Goal: Task Accomplishment & Management: Manage account settings

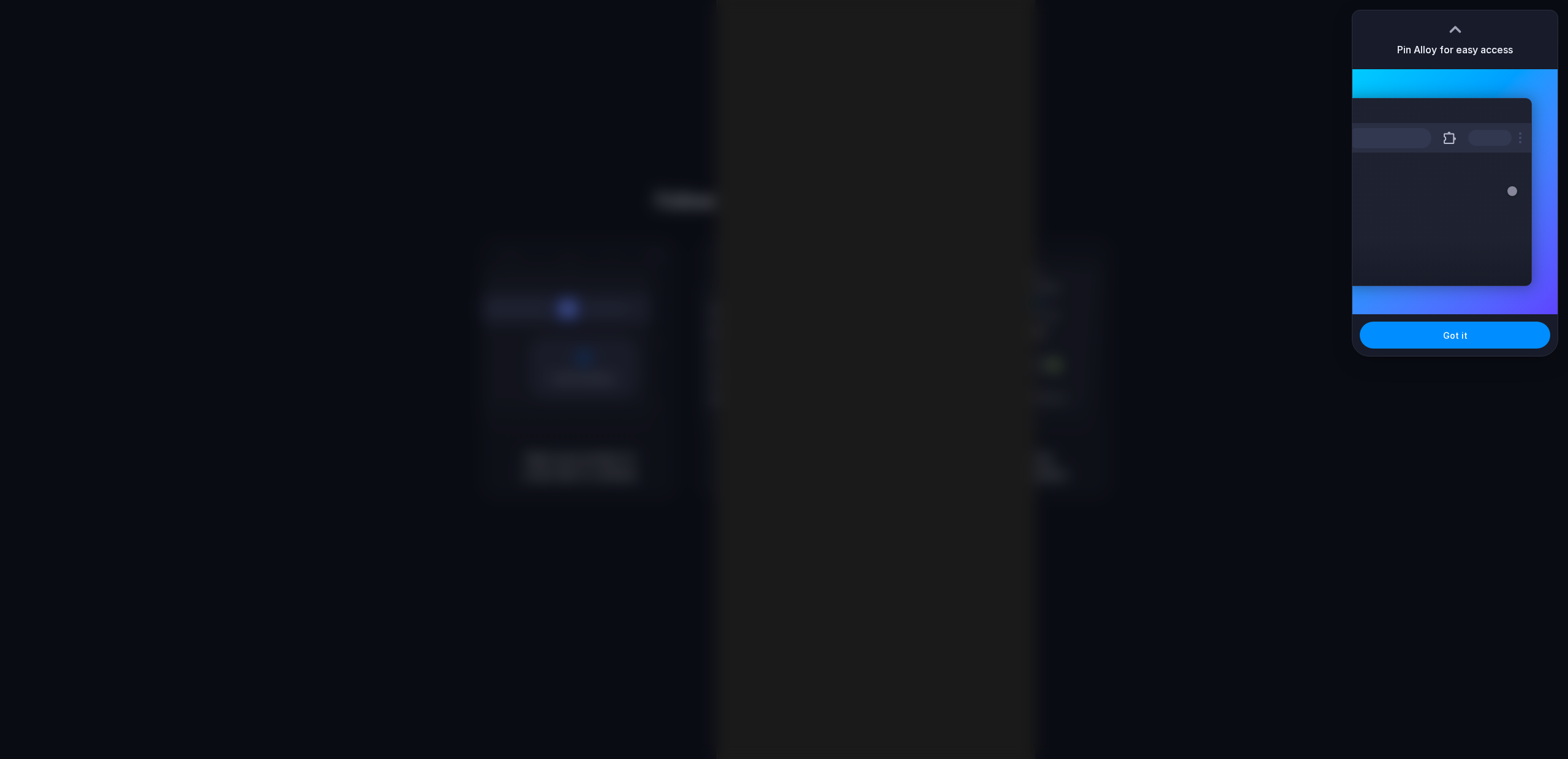
drag, startPoint x: 1220, startPoint y: 325, endPoint x: 1233, endPoint y: 319, distance: 14.3
click at [1220, 326] on div at bounding box center [784, 380] width 1568 height 759
click at [1417, 329] on button "Got it" at bounding box center [1455, 335] width 190 height 27
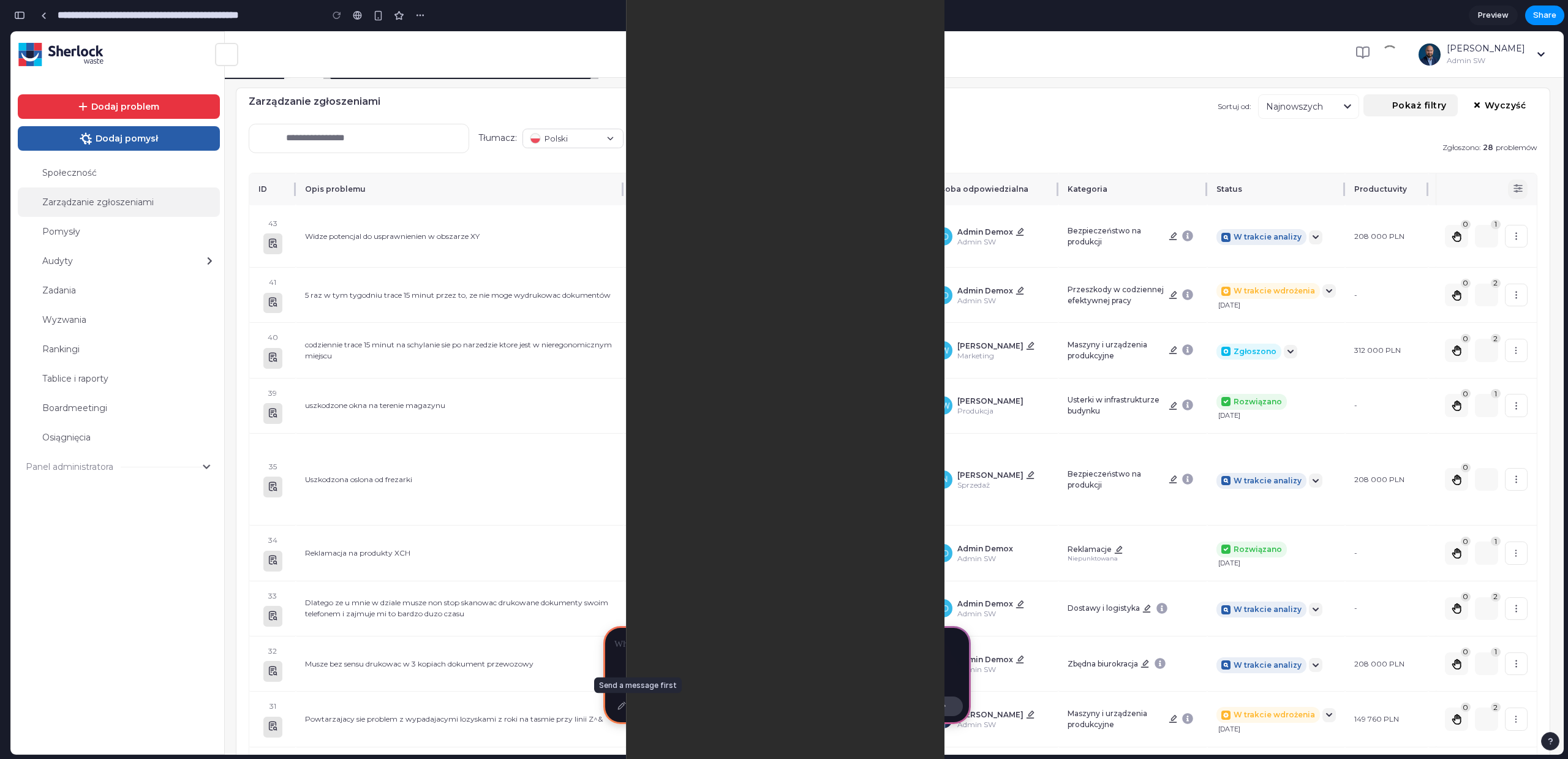
click at [630, 711] on div "Select" at bounding box center [637, 707] width 51 height 20
click at [625, 708] on div "Select" at bounding box center [637, 707] width 51 height 20
click at [203, 466] on icon at bounding box center [206, 466] width 7 height 5
click at [203, 469] on icon at bounding box center [206, 466] width 7 height 9
type input "**********"
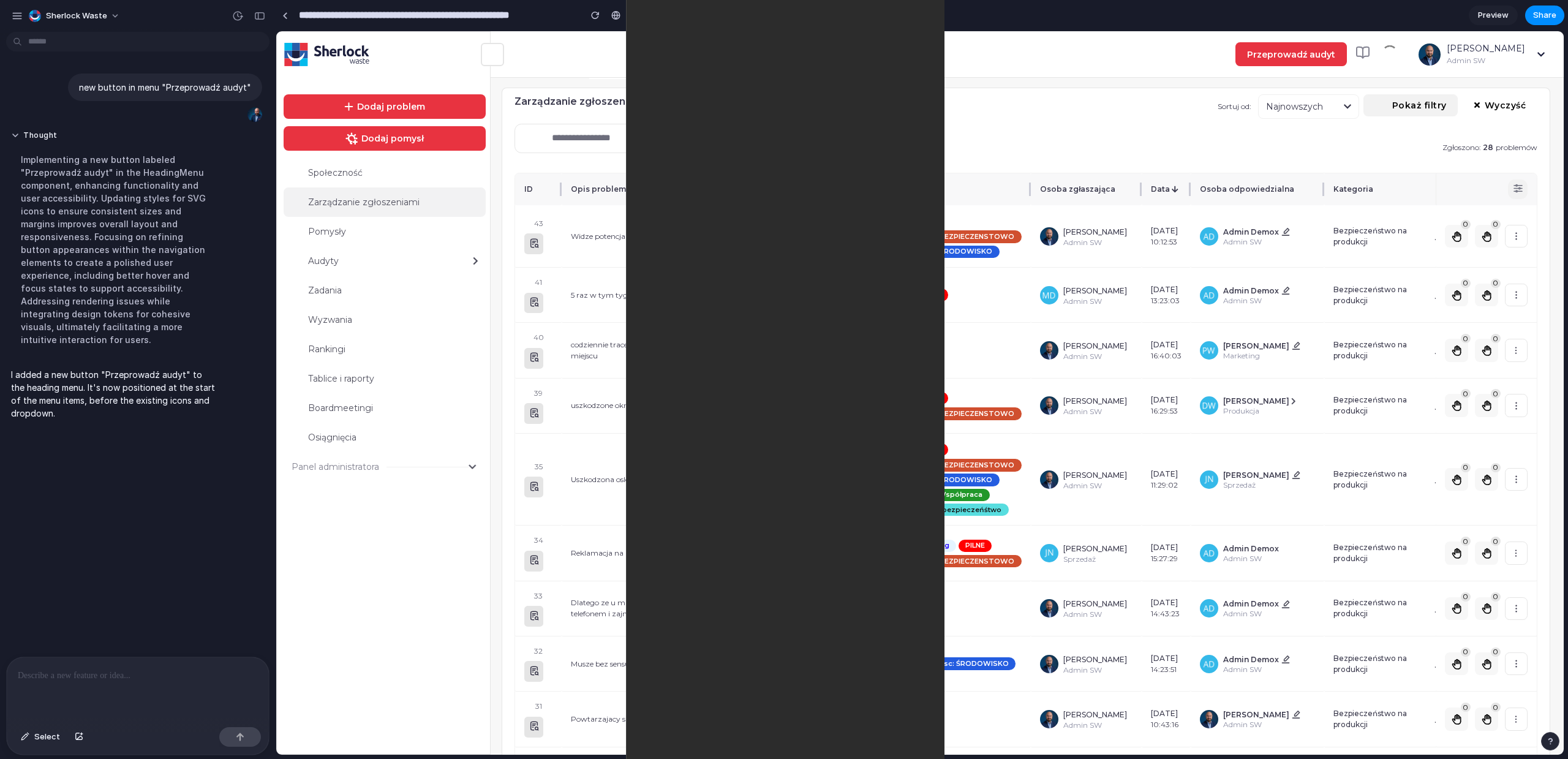
click at [67, 681] on div at bounding box center [138, 690] width 262 height 65
click at [684, 13] on button "button" at bounding box center [679, 15] width 18 height 18
click at [1126, 380] on div at bounding box center [1126, 380] width 0 height 0
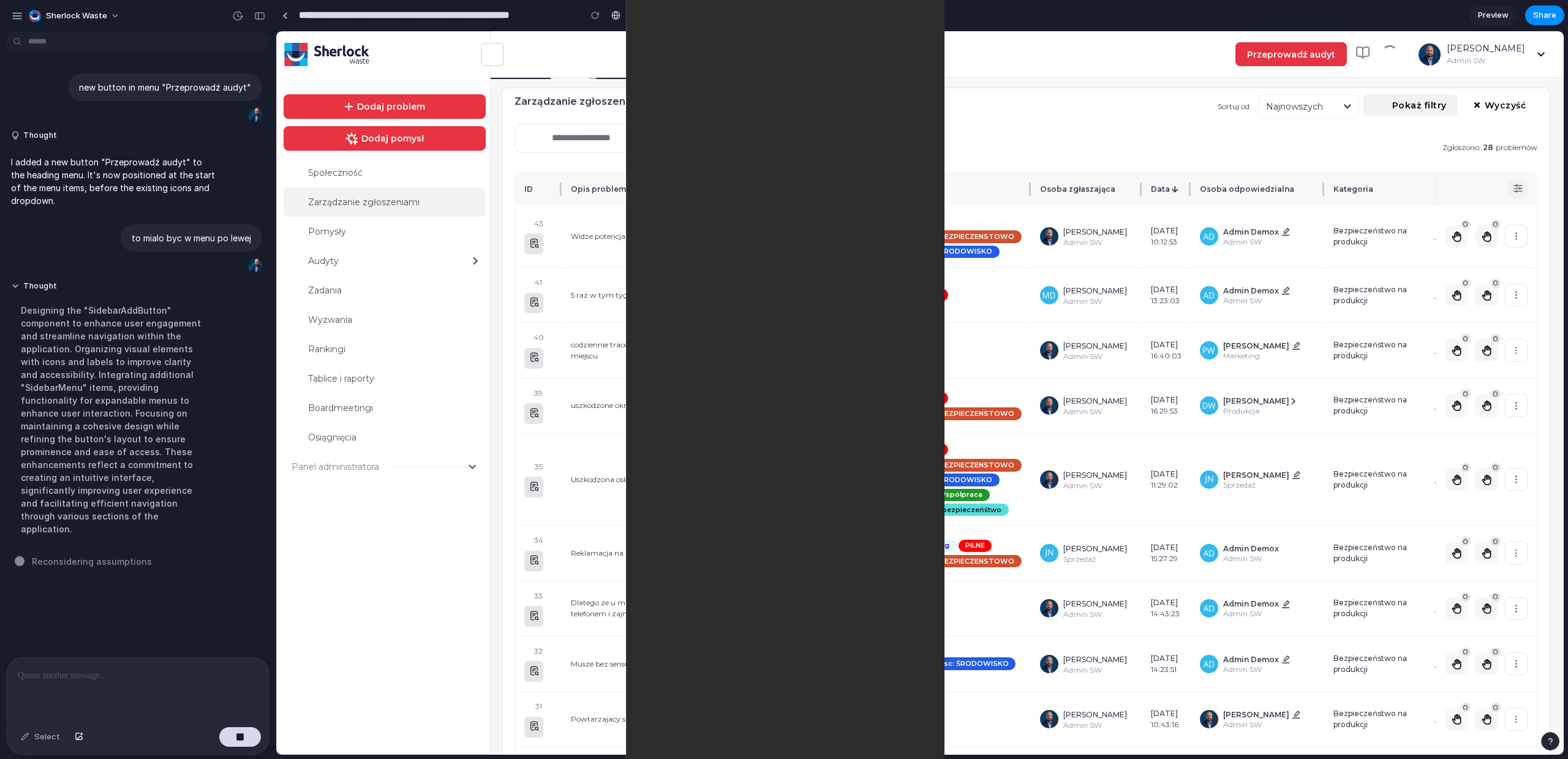
click at [1126, 380] on div at bounding box center [1126, 380] width 0 height 0
click at [96, 18] on span "Sherlock Waste" at bounding box center [76, 16] width 61 height 13
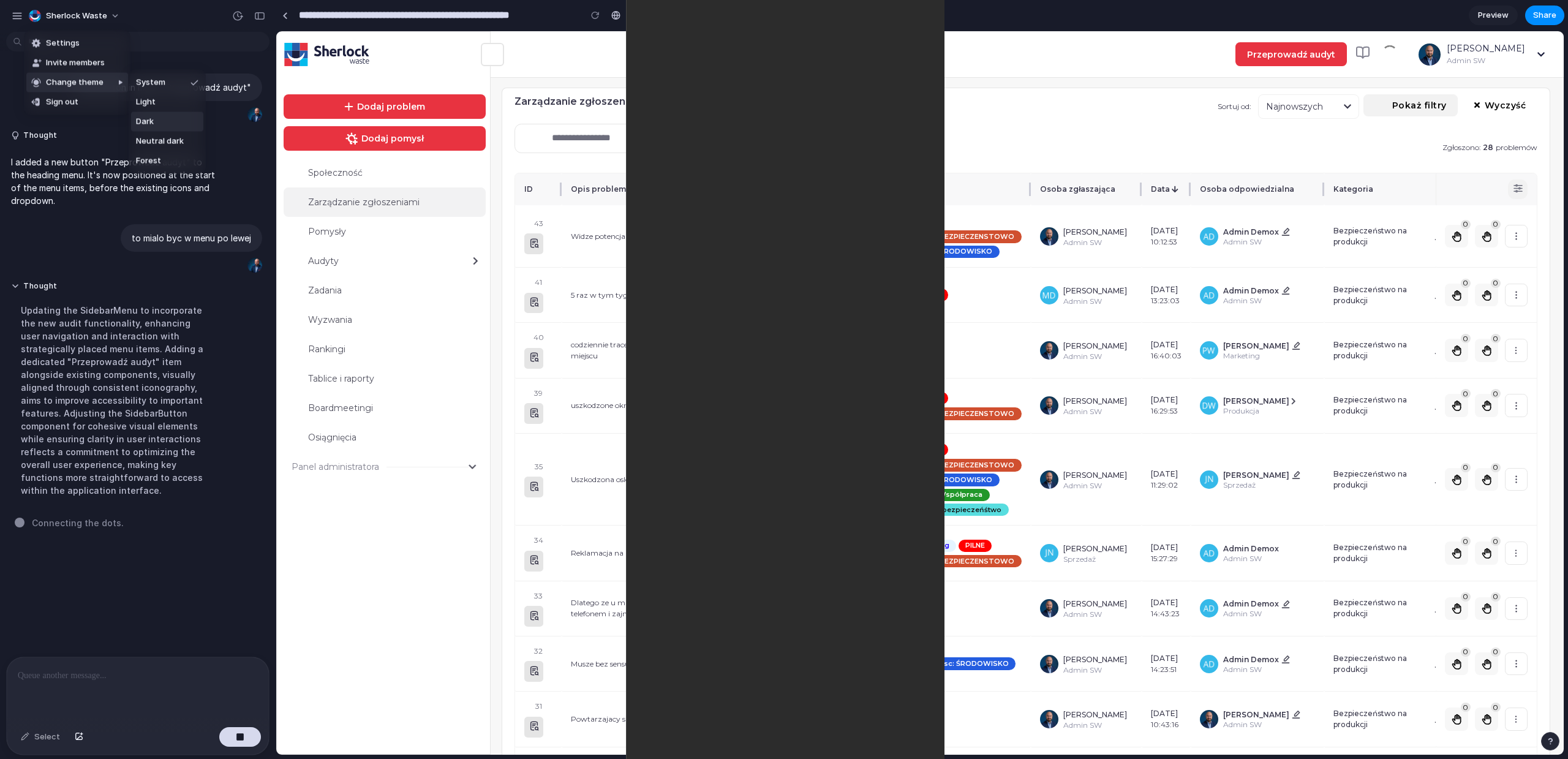
click at [157, 117] on li "Dark" at bounding box center [167, 122] width 72 height 20
click at [67, 13] on span "Sherlock Waste" at bounding box center [76, 16] width 61 height 13
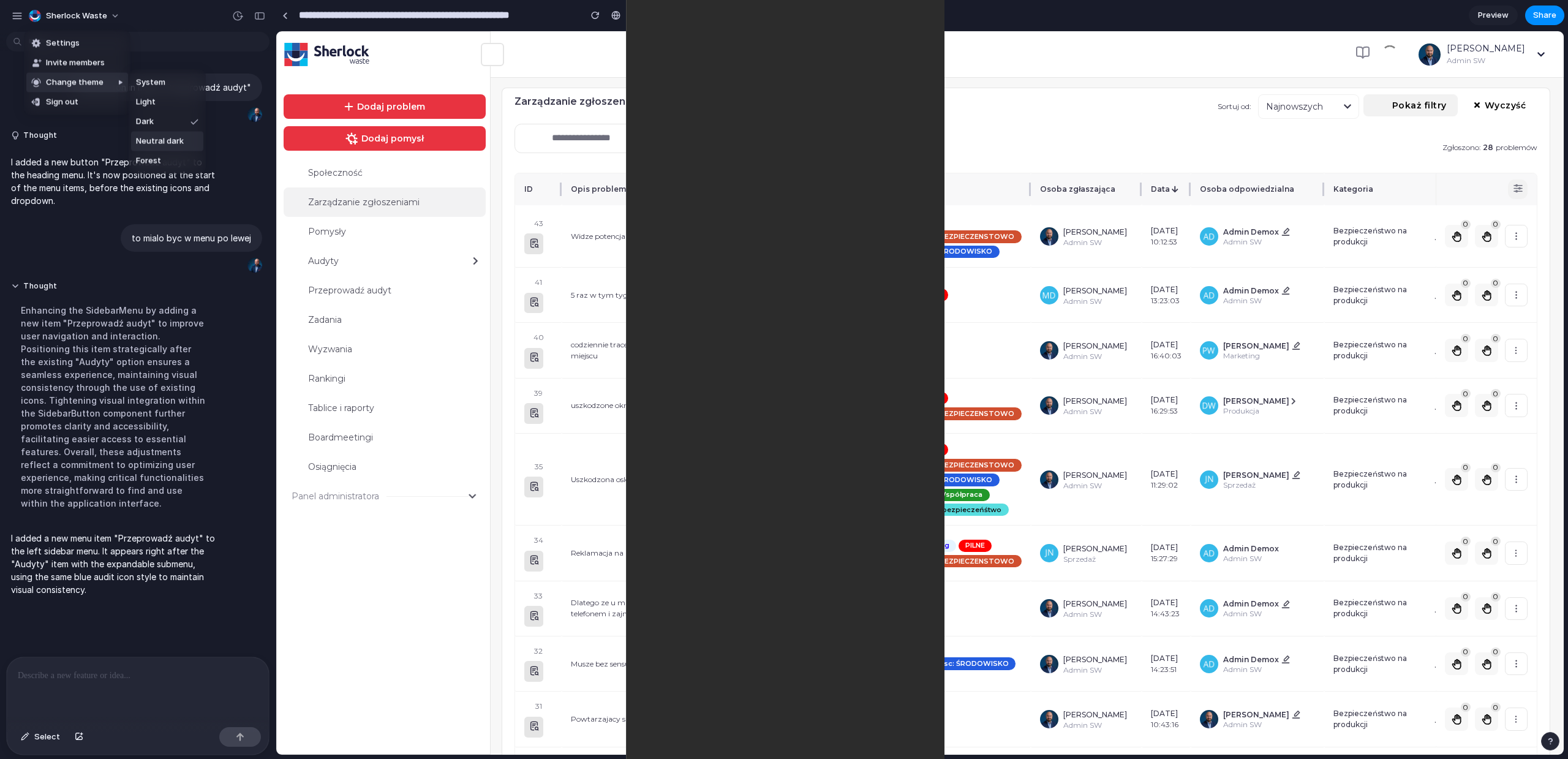
click at [163, 140] on span "Neutral dark" at bounding box center [159, 142] width 48 height 13
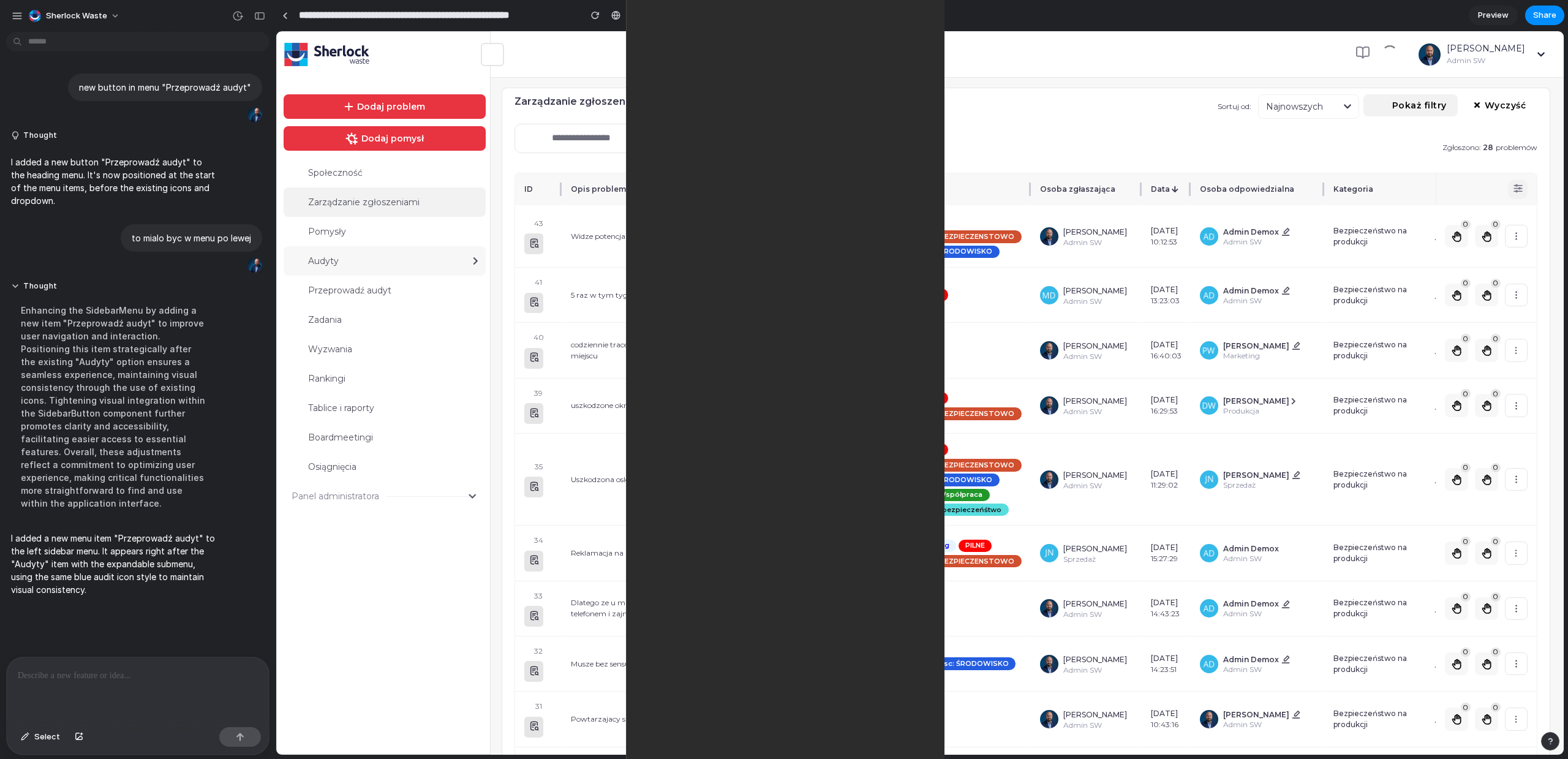
click at [460, 262] on div "Audyty" at bounding box center [393, 261] width 171 height 11
click at [473, 262] on icon at bounding box center [475, 261] width 5 height 7
click at [1126, 380] on div at bounding box center [1126, 380] width 0 height 0
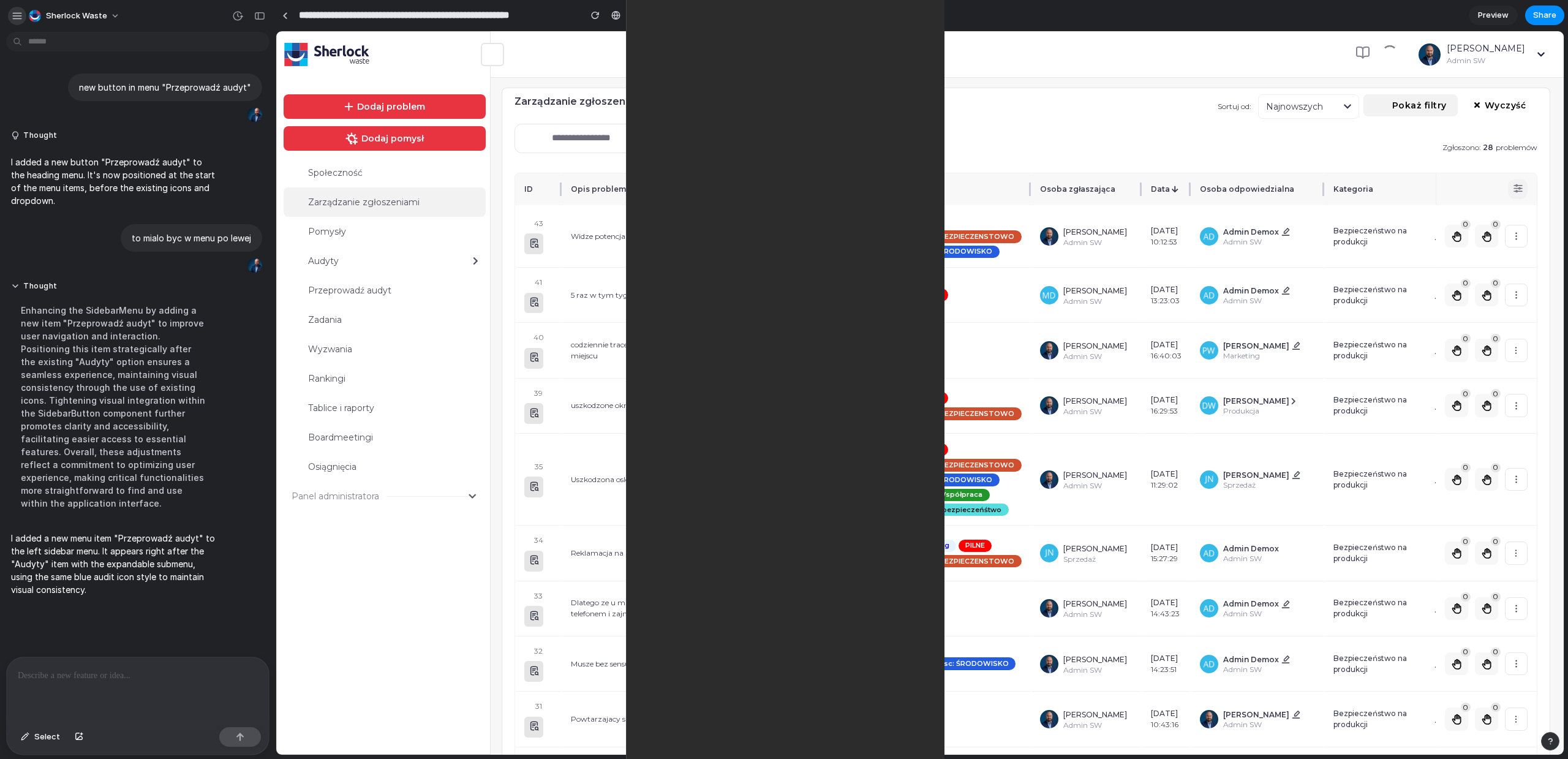
click at [19, 13] on div "button" at bounding box center [17, 16] width 11 height 11
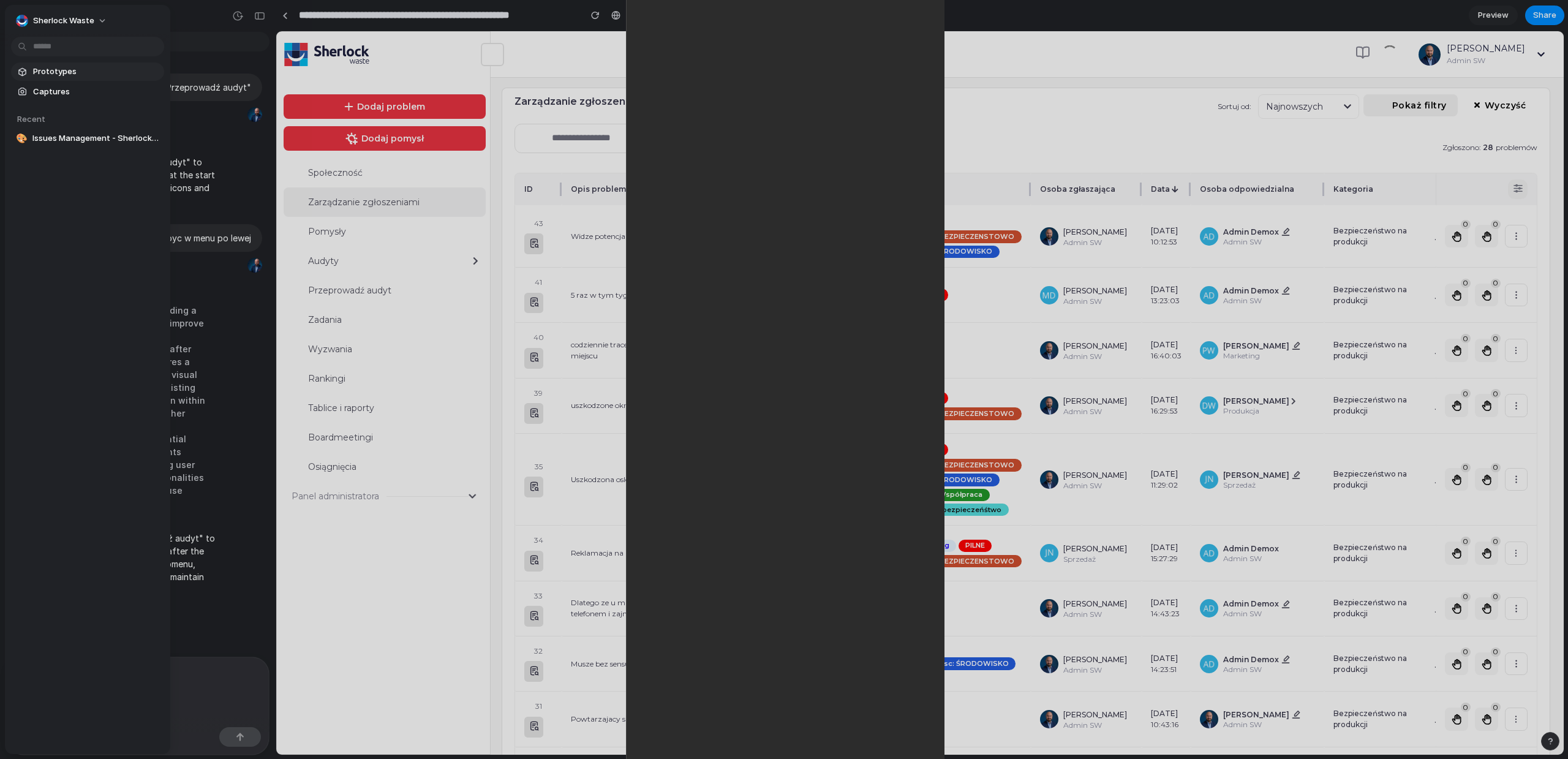
click at [70, 69] on span "Prototypes" at bounding box center [96, 72] width 126 height 13
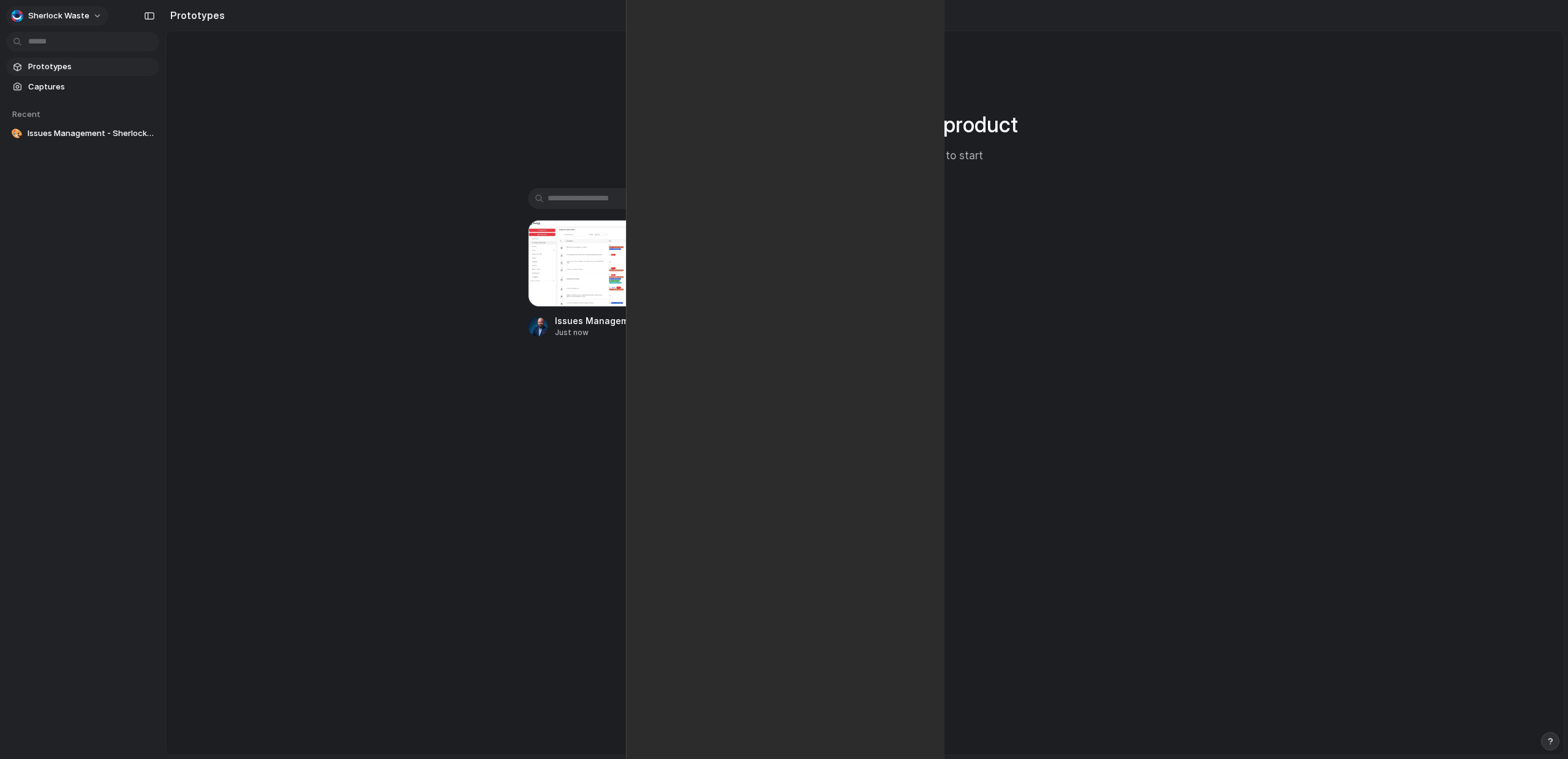
click at [81, 14] on span "Sherlock Waste" at bounding box center [59, 16] width 61 height 13
click at [67, 100] on li "Sign out" at bounding box center [59, 102] width 101 height 20
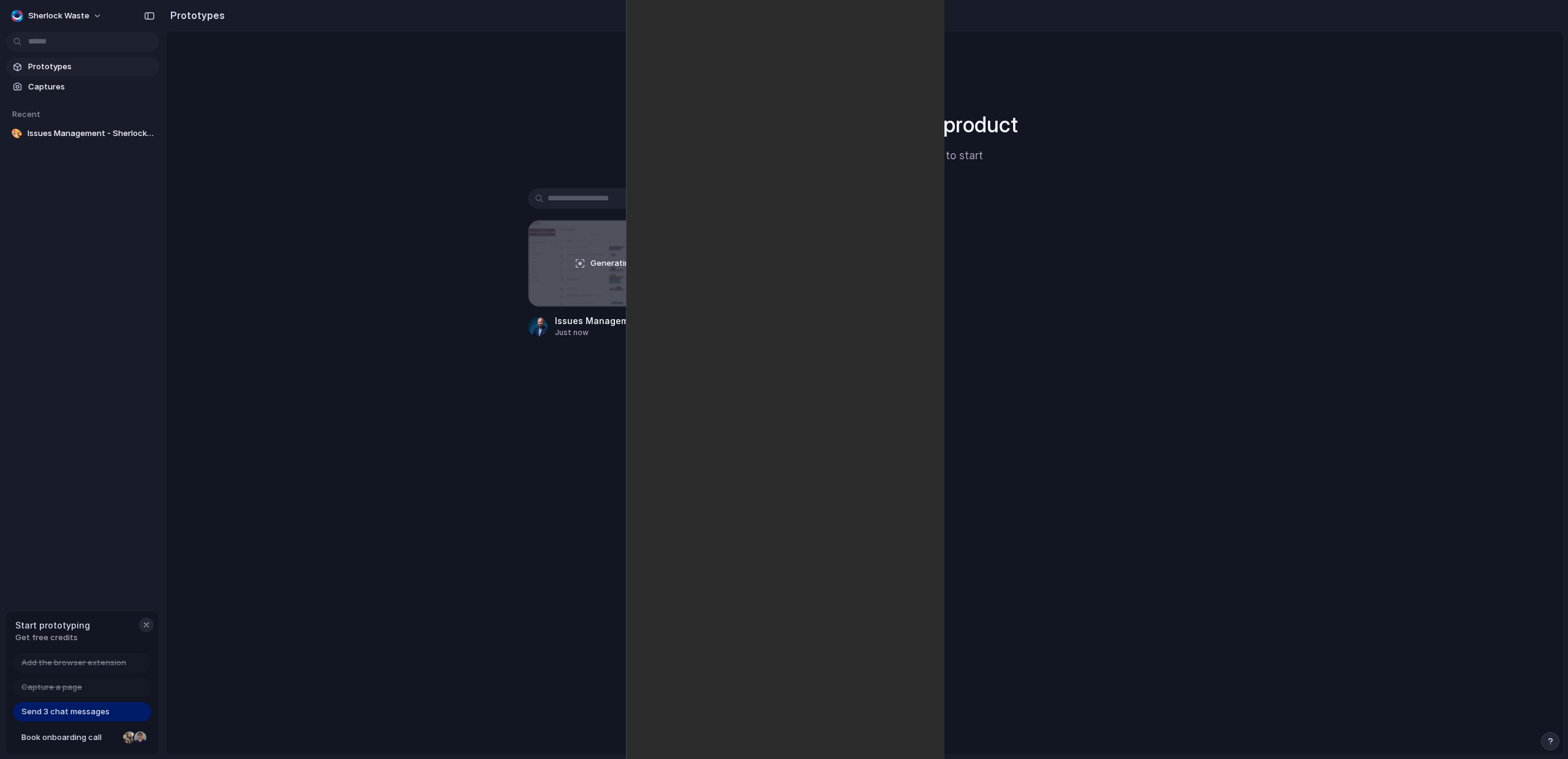
click at [148, 623] on div "button" at bounding box center [146, 625] width 10 height 10
click at [71, 14] on span "Sherlock Waste" at bounding box center [59, 16] width 61 height 13
click at [61, 45] on li "Settings" at bounding box center [59, 43] width 101 height 20
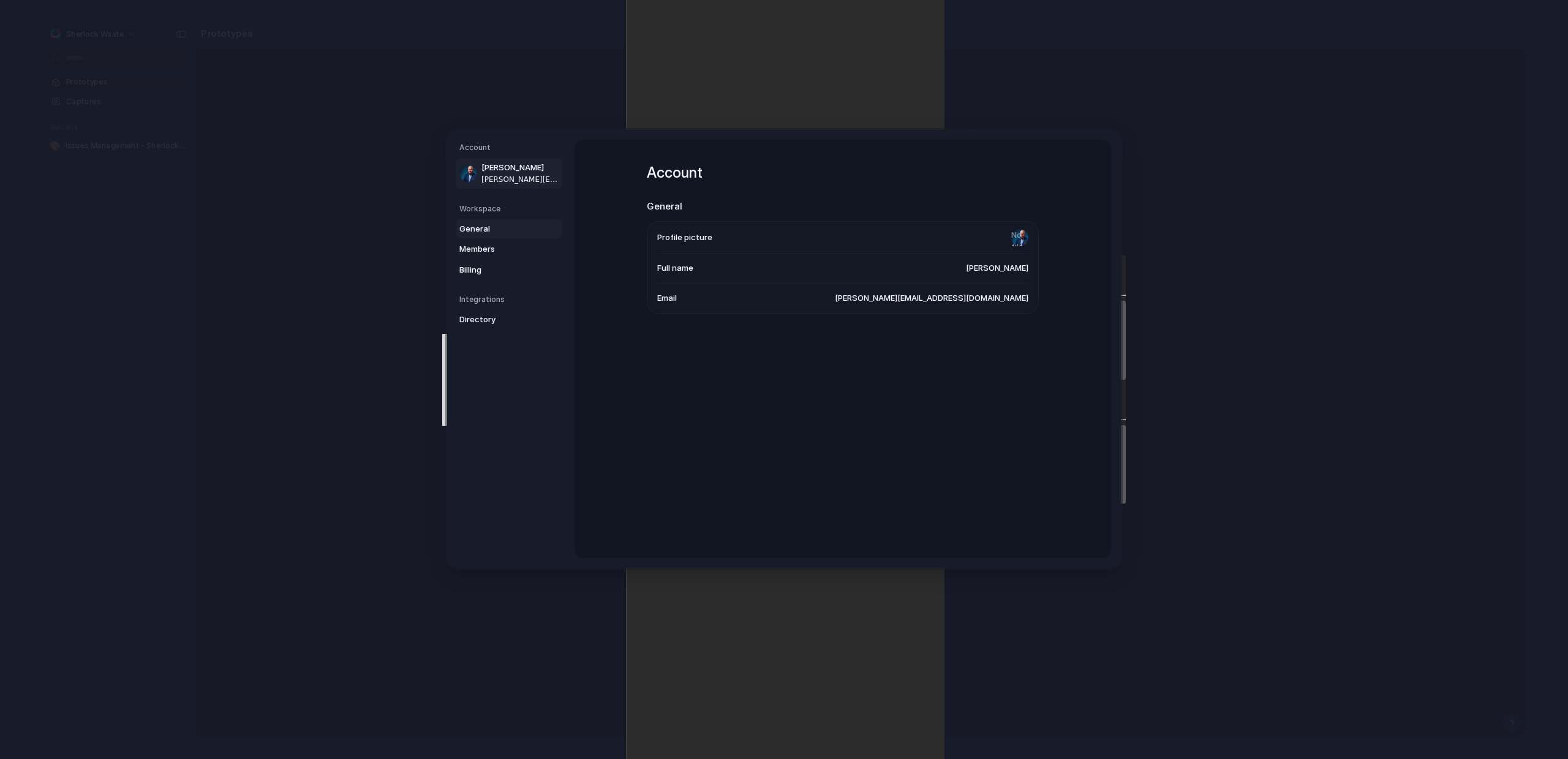
click at [477, 235] on span "General" at bounding box center [499, 229] width 78 height 13
click at [481, 255] on span "Members" at bounding box center [499, 249] width 78 height 13
click at [479, 268] on span "Billing" at bounding box center [499, 270] width 78 height 13
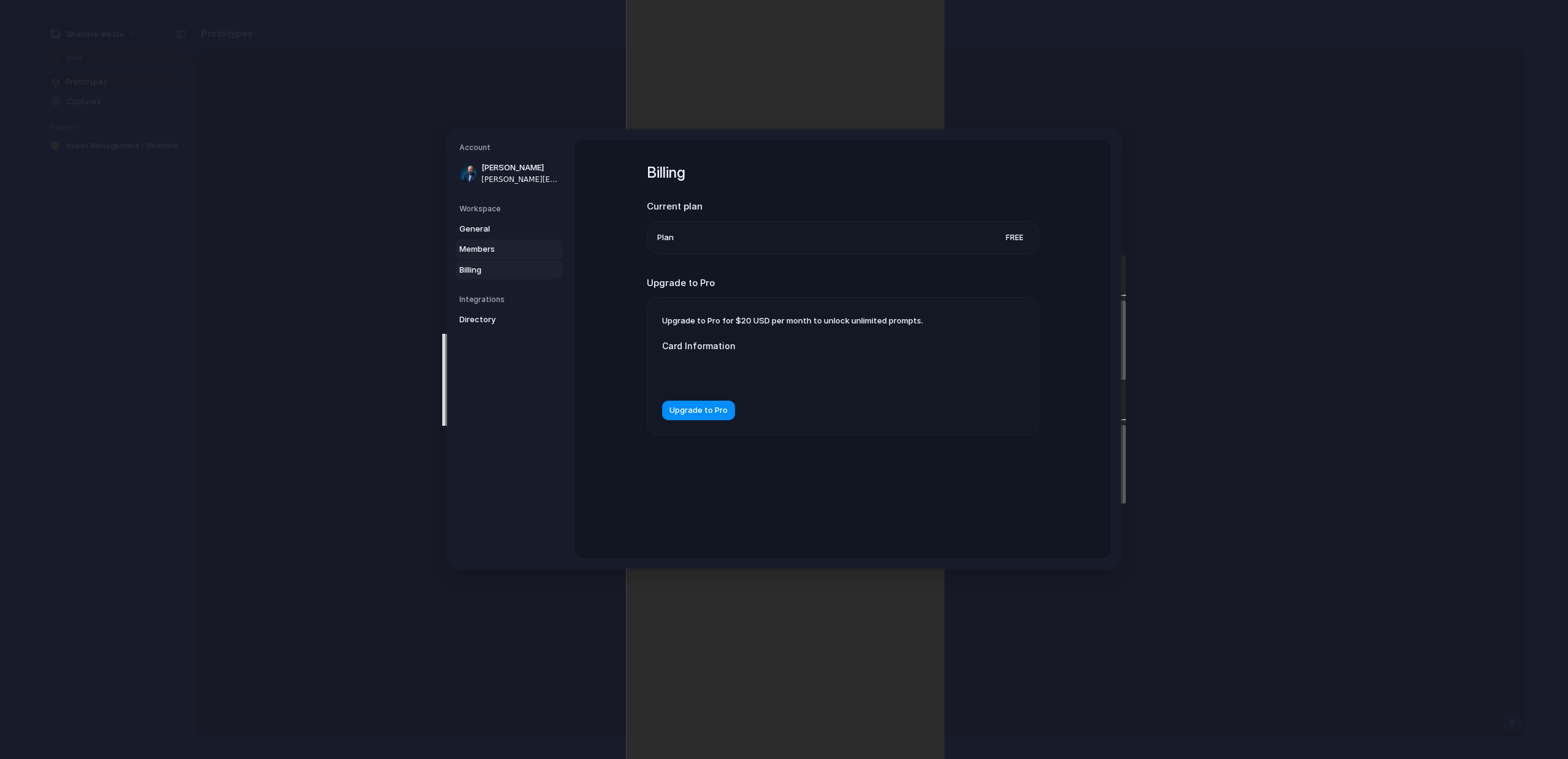
click at [481, 247] on span "Members" at bounding box center [499, 249] width 78 height 13
click at [479, 225] on span "General" at bounding box center [499, 229] width 78 height 13
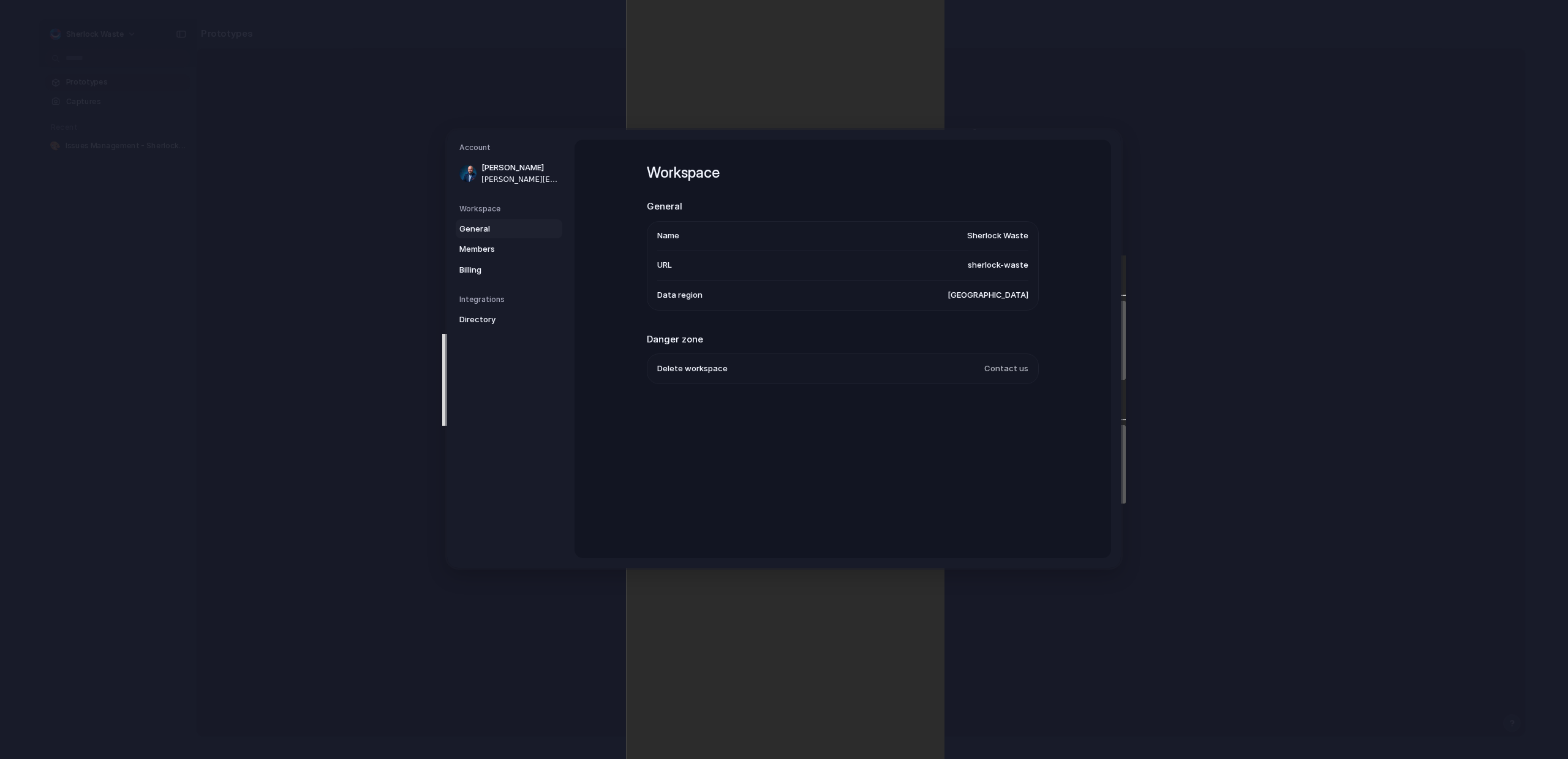
click at [1001, 376] on li "Delete workspace Contact us" at bounding box center [843, 369] width 371 height 30
click at [1010, 368] on span "Contact us" at bounding box center [1006, 370] width 44 height 13
drag, startPoint x: 1010, startPoint y: 368, endPoint x: 978, endPoint y: 375, distance: 32.8
click at [1008, 368] on span "Contact us" at bounding box center [1006, 370] width 44 height 13
click at [662, 377] on li "Delete workspace Contact us" at bounding box center [843, 369] width 371 height 30
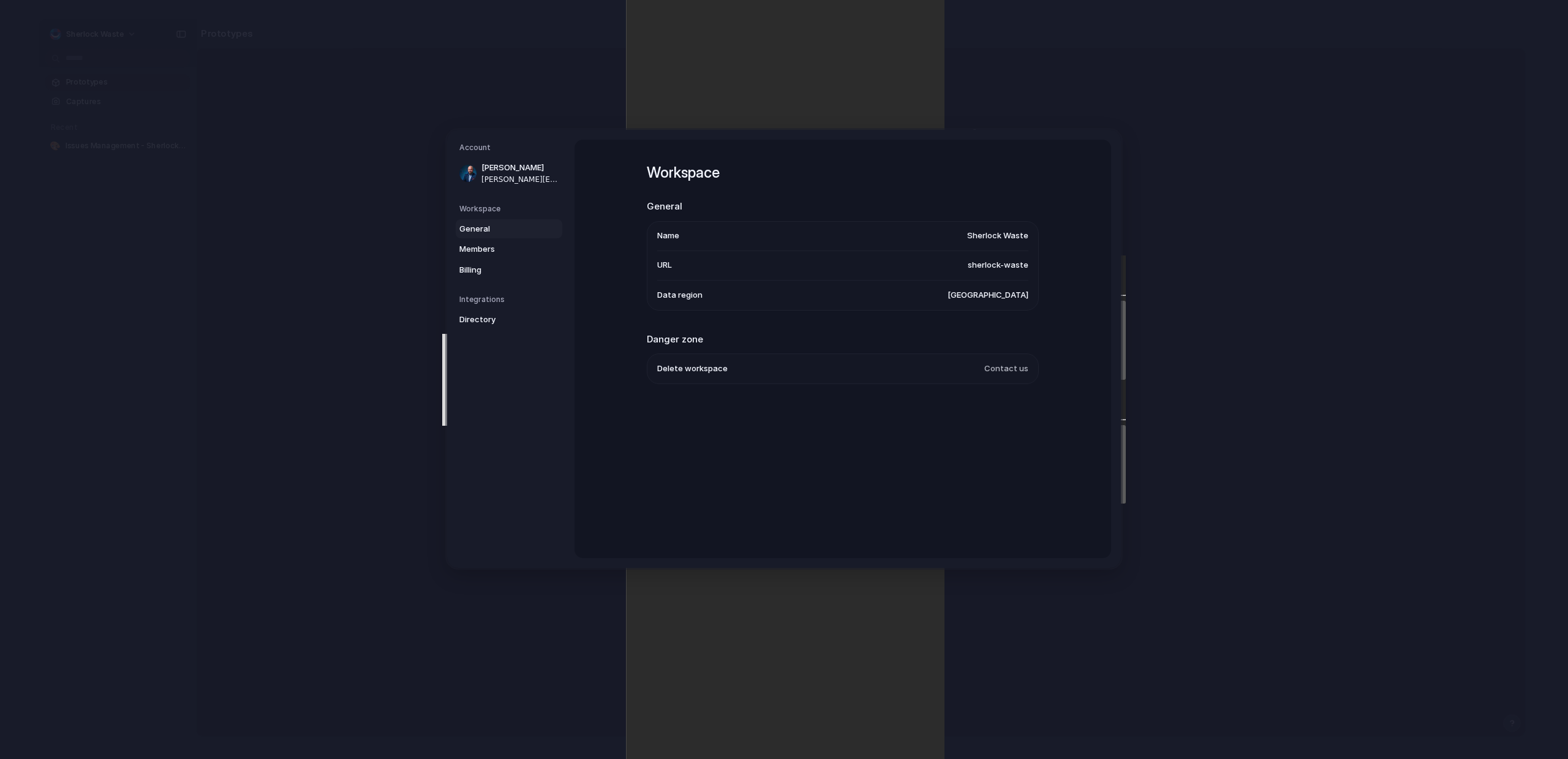
click at [673, 374] on span "Delete workspace" at bounding box center [692, 370] width 70 height 13
click at [675, 374] on span "Delete workspace" at bounding box center [692, 370] width 70 height 13
click at [678, 373] on span "Delete workspace" at bounding box center [692, 370] width 70 height 13
click at [680, 373] on span "Delete workspace" at bounding box center [692, 370] width 70 height 13
click at [1019, 379] on li "Delete workspace Contact us" at bounding box center [843, 369] width 371 height 30
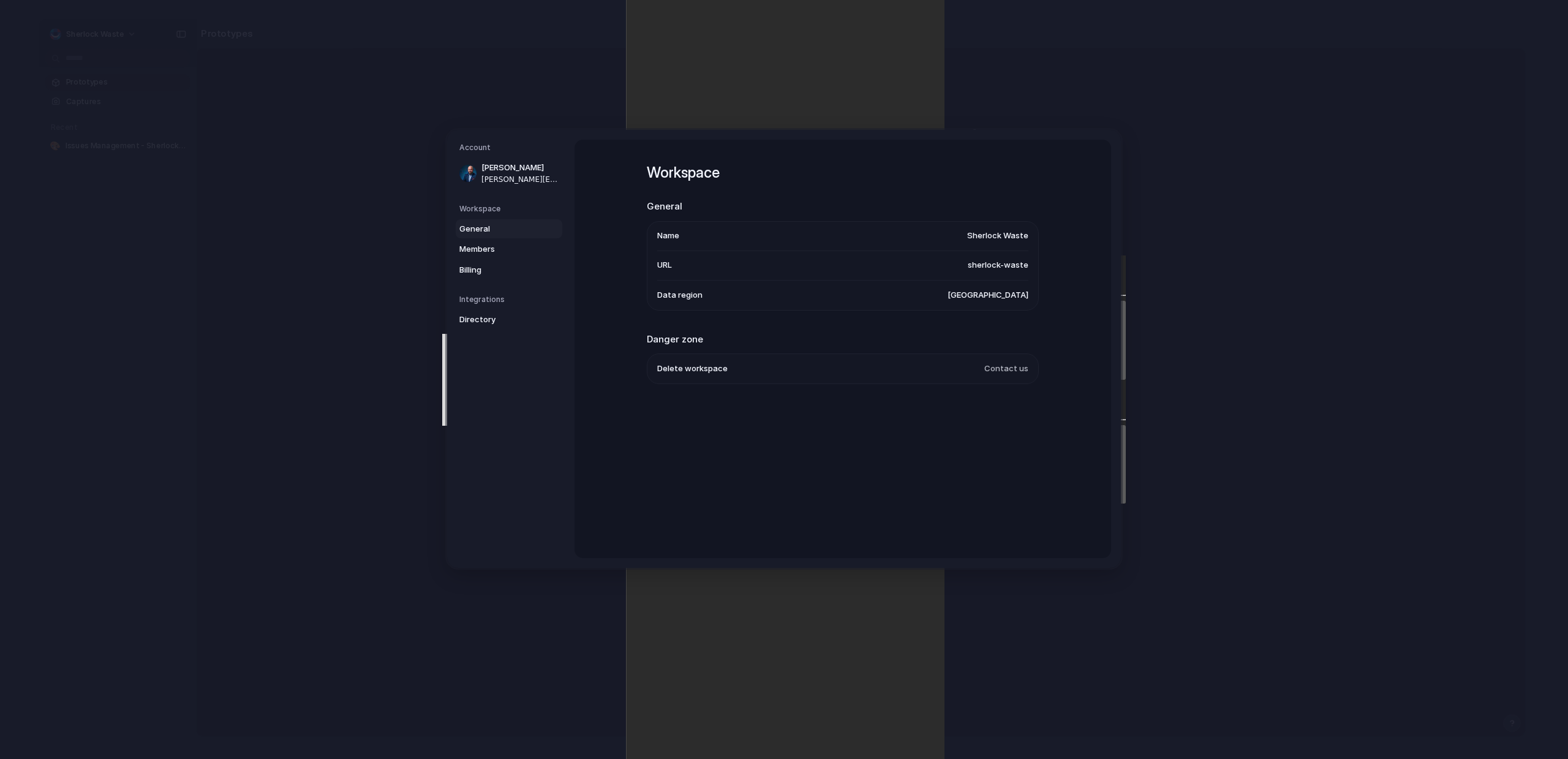
drag, startPoint x: 1012, startPoint y: 373, endPoint x: 1014, endPoint y: 330, distance: 43.0
click at [1012, 370] on span "Contact us" at bounding box center [1006, 370] width 44 height 13
click at [1011, 296] on span "United States" at bounding box center [988, 295] width 81 height 13
click at [1006, 366] on span "Contact us" at bounding box center [1006, 370] width 44 height 13
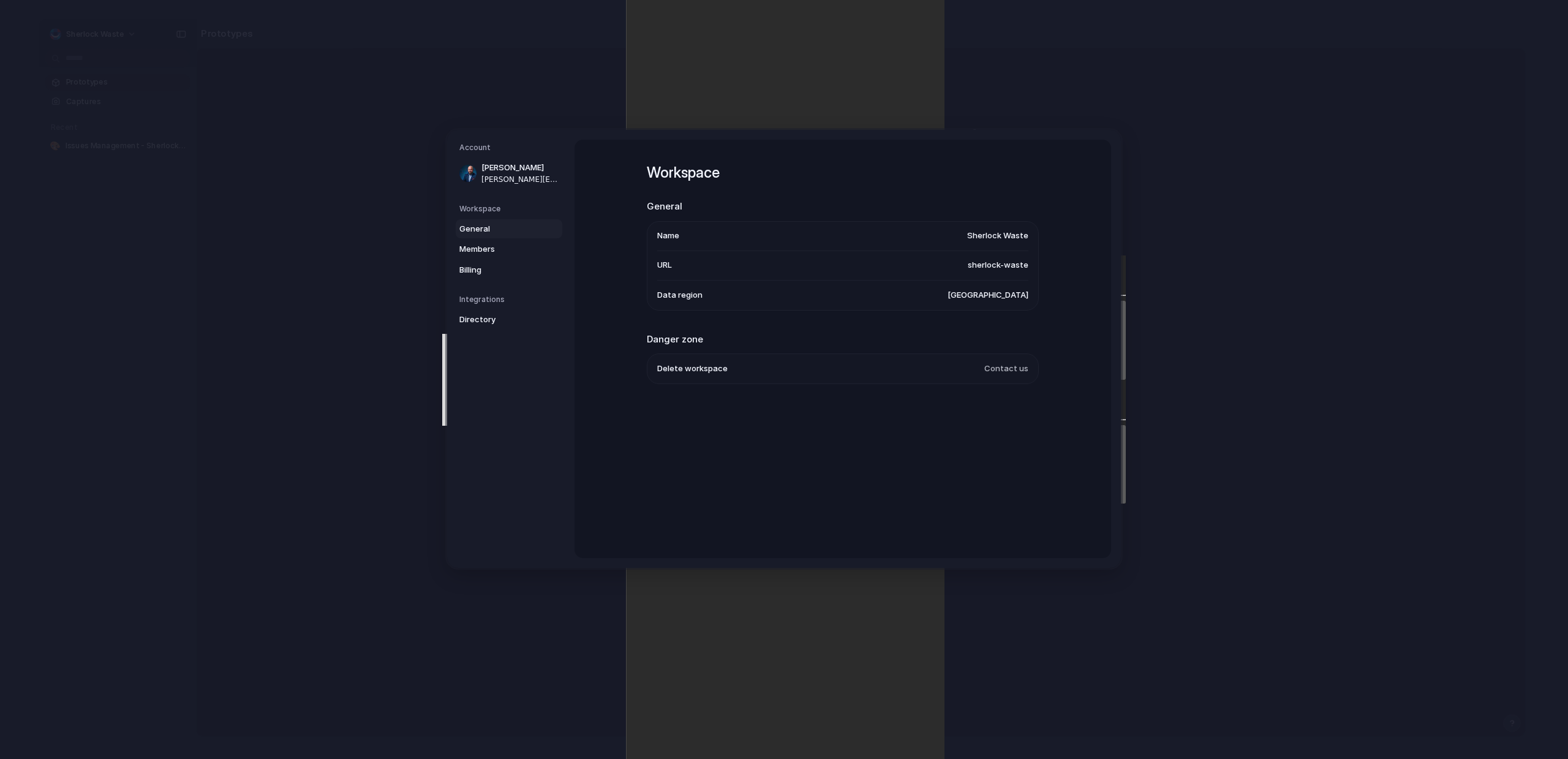
click at [1006, 366] on span "Contact us" at bounding box center [1006, 370] width 44 height 13
click at [1004, 370] on span "Contact us" at bounding box center [1006, 370] width 44 height 13
click at [1004, 370] on span "Contact us" at bounding box center [1006, 370] width 44 height 13
click at [1001, 372] on span "Contact us" at bounding box center [1006, 370] width 44 height 13
click at [477, 254] on span "Members" at bounding box center [499, 249] width 78 height 13
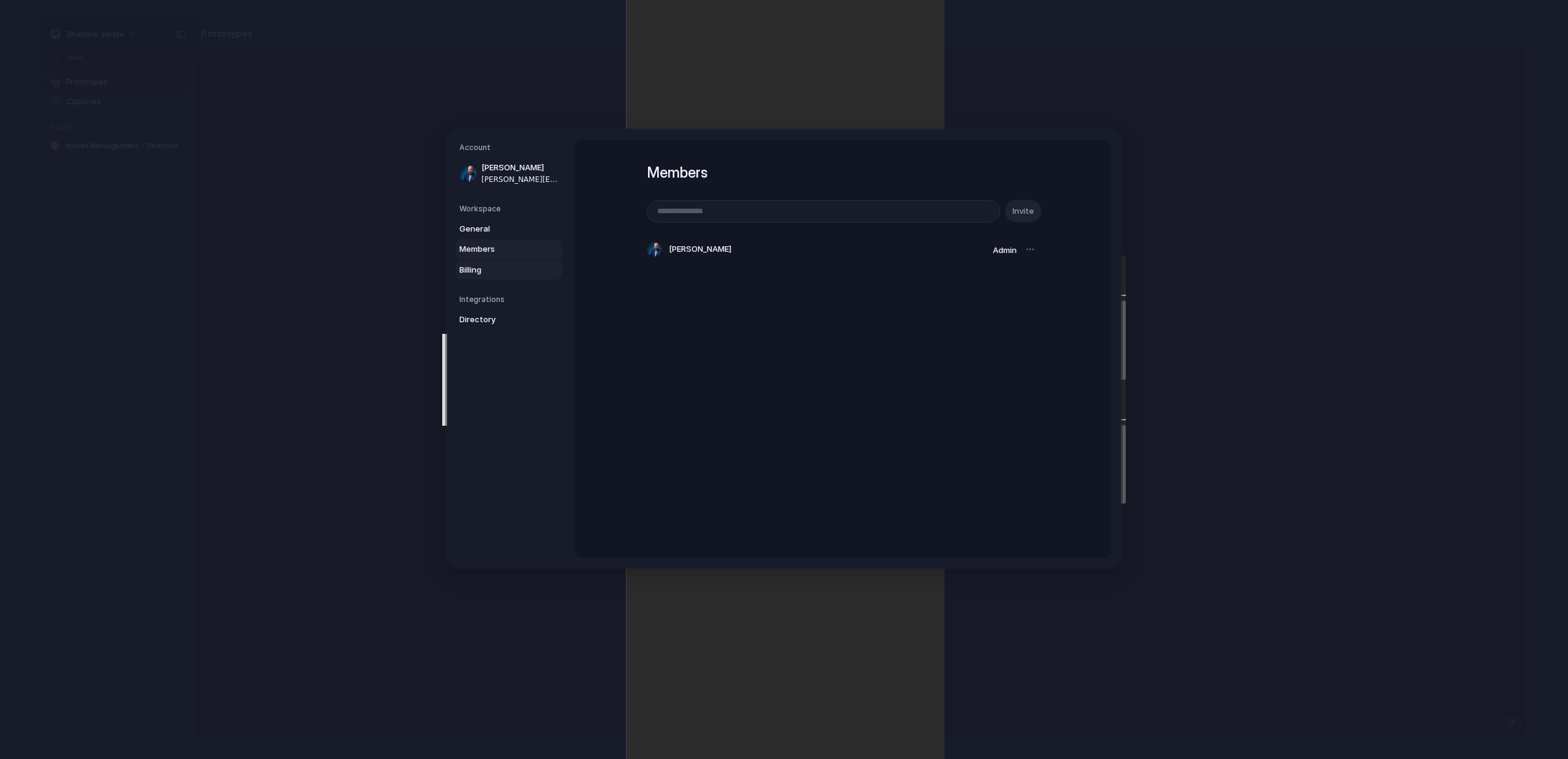
click at [478, 264] on link "Billing" at bounding box center [509, 270] width 107 height 20
click at [500, 307] on div "Integrations Directory" at bounding box center [511, 312] width 103 height 36
click at [495, 318] on span "Directory" at bounding box center [499, 320] width 78 height 13
